Goal: Browse casually

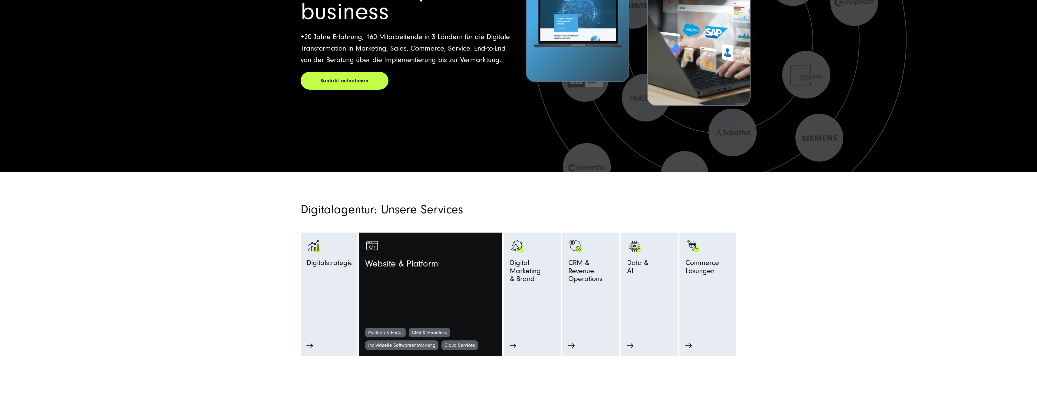
scroll to position [148, 0]
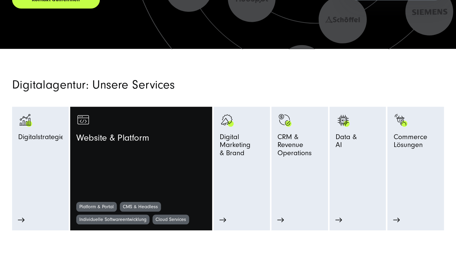
scroll to position [237, 0]
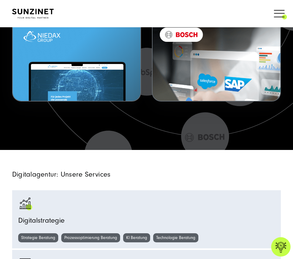
scroll to position [604, 0]
